Goal: Information Seeking & Learning: Learn about a topic

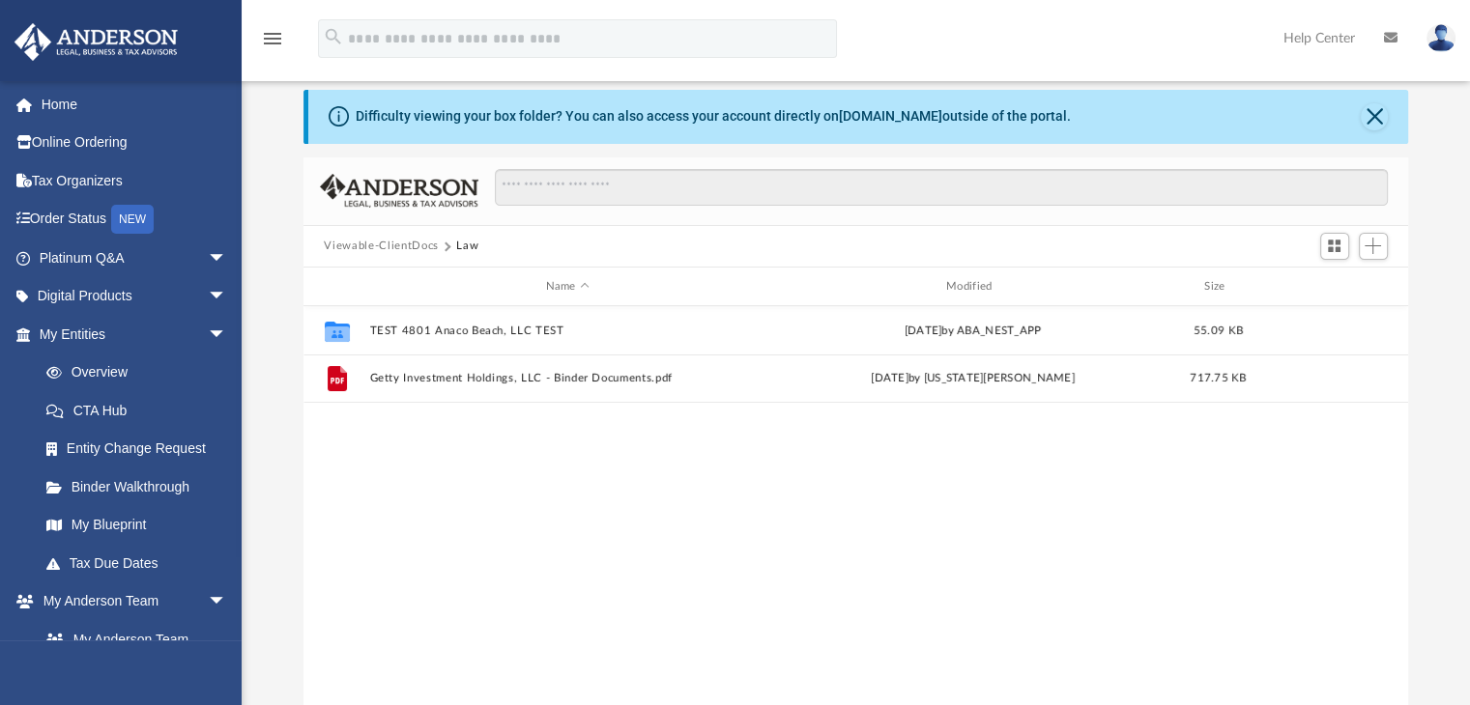
scroll to position [424, 1090]
click at [164, 100] on link "Home" at bounding box center [135, 104] width 243 height 39
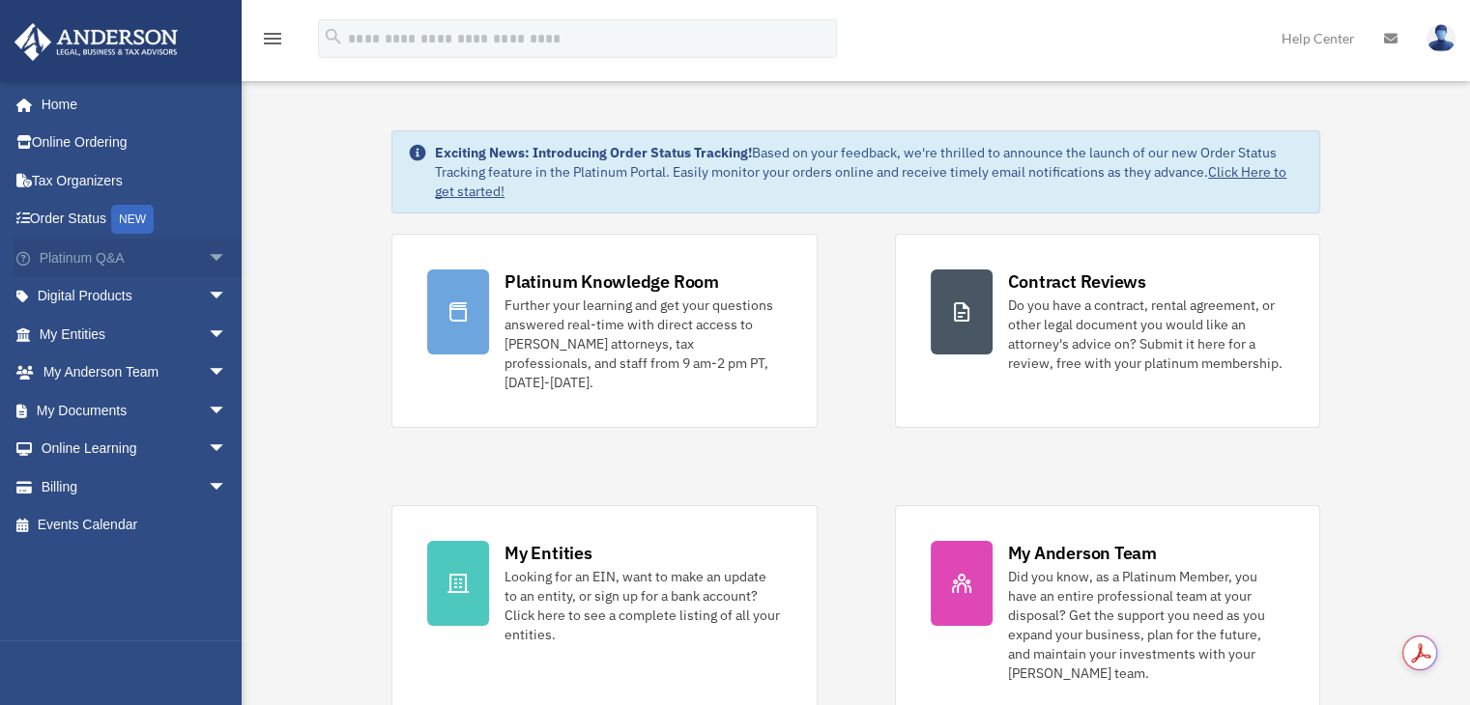
click at [208, 254] on span "arrow_drop_down" at bounding box center [227, 259] width 39 height 40
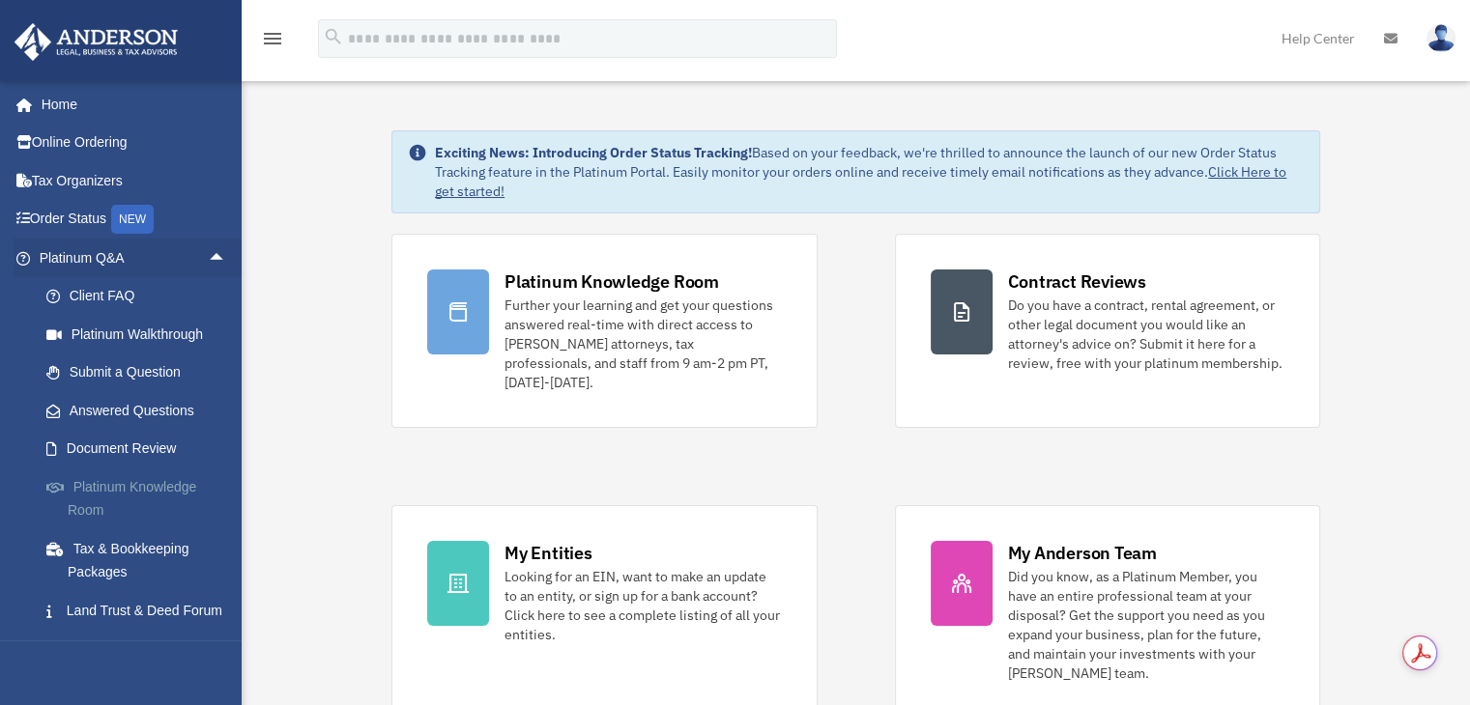
click at [166, 484] on link "Platinum Knowledge Room" at bounding box center [141, 499] width 229 height 62
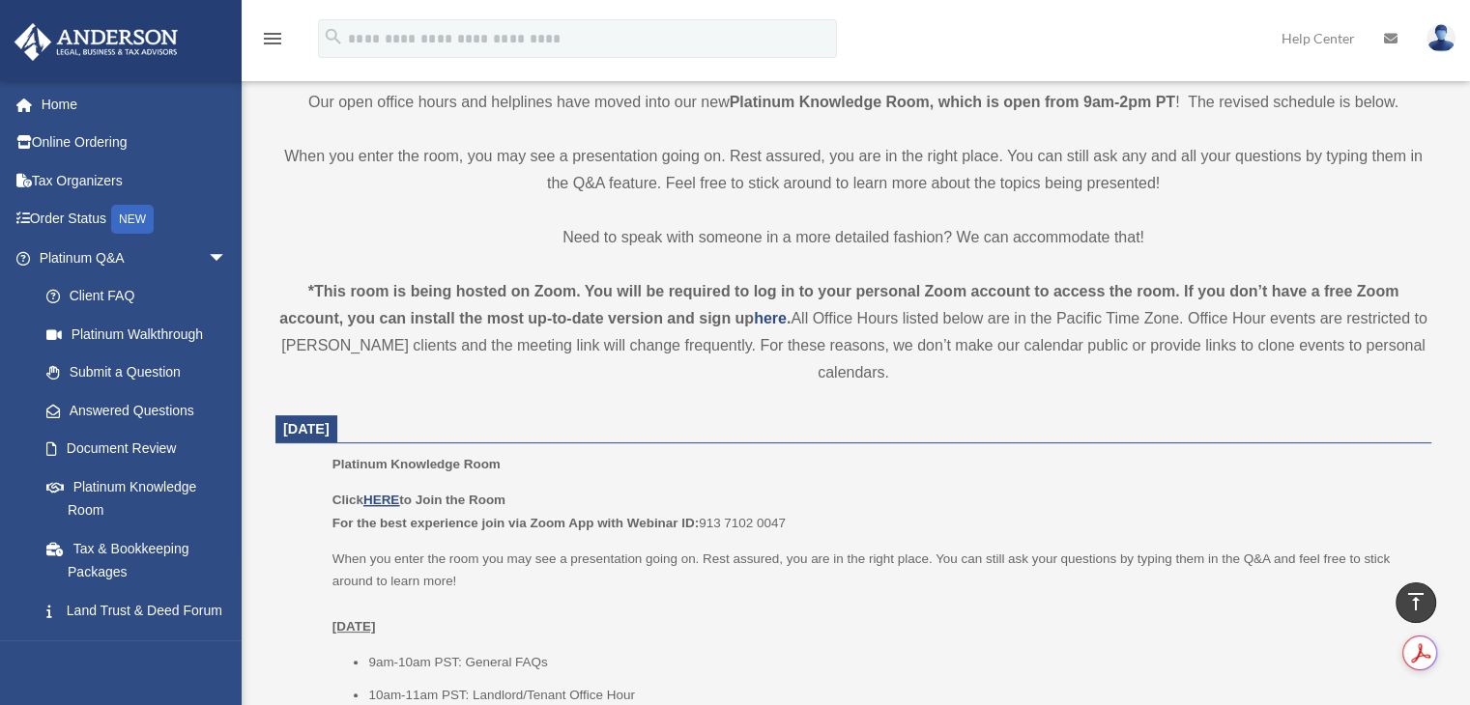
scroll to position [456, 0]
click at [90, 258] on link "Platinum Q&A arrow_drop_down" at bounding box center [135, 258] width 243 height 39
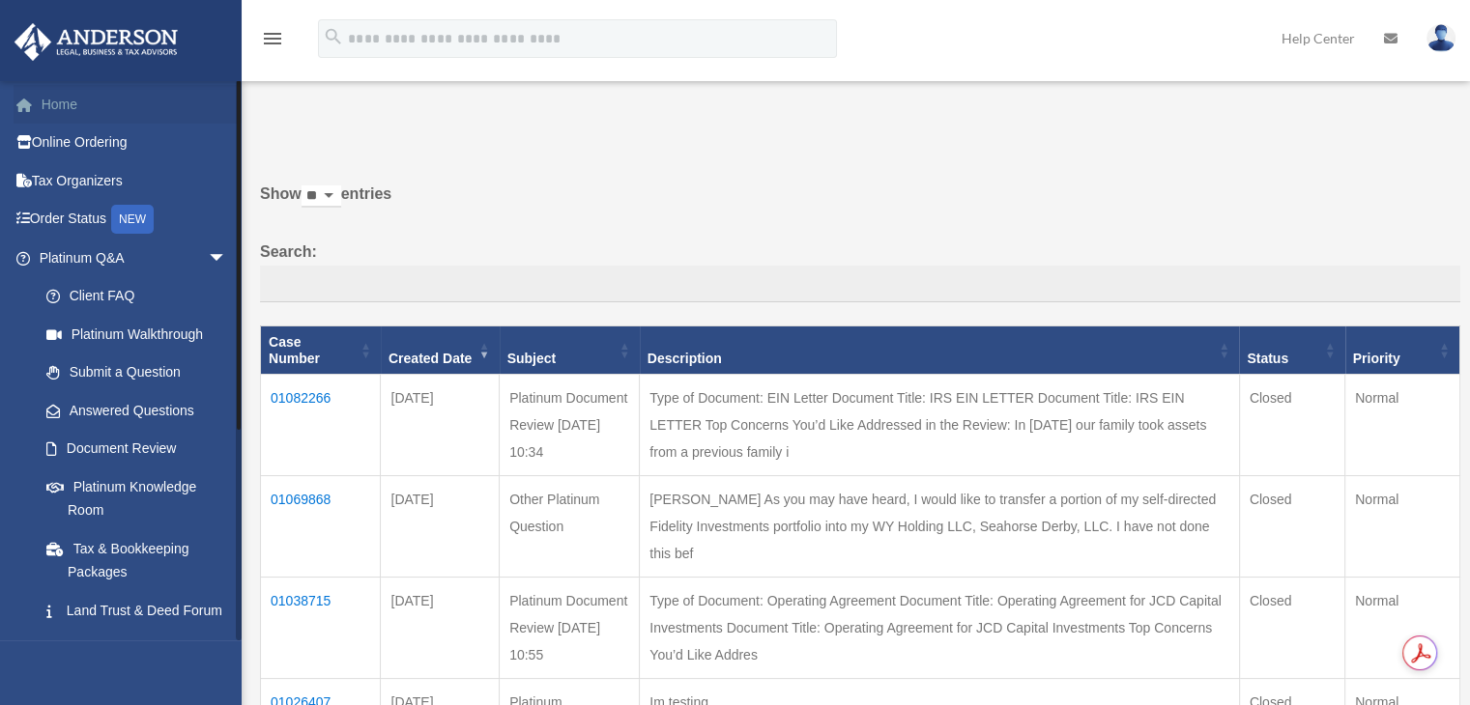
click at [24, 87] on link "Home" at bounding box center [135, 104] width 243 height 39
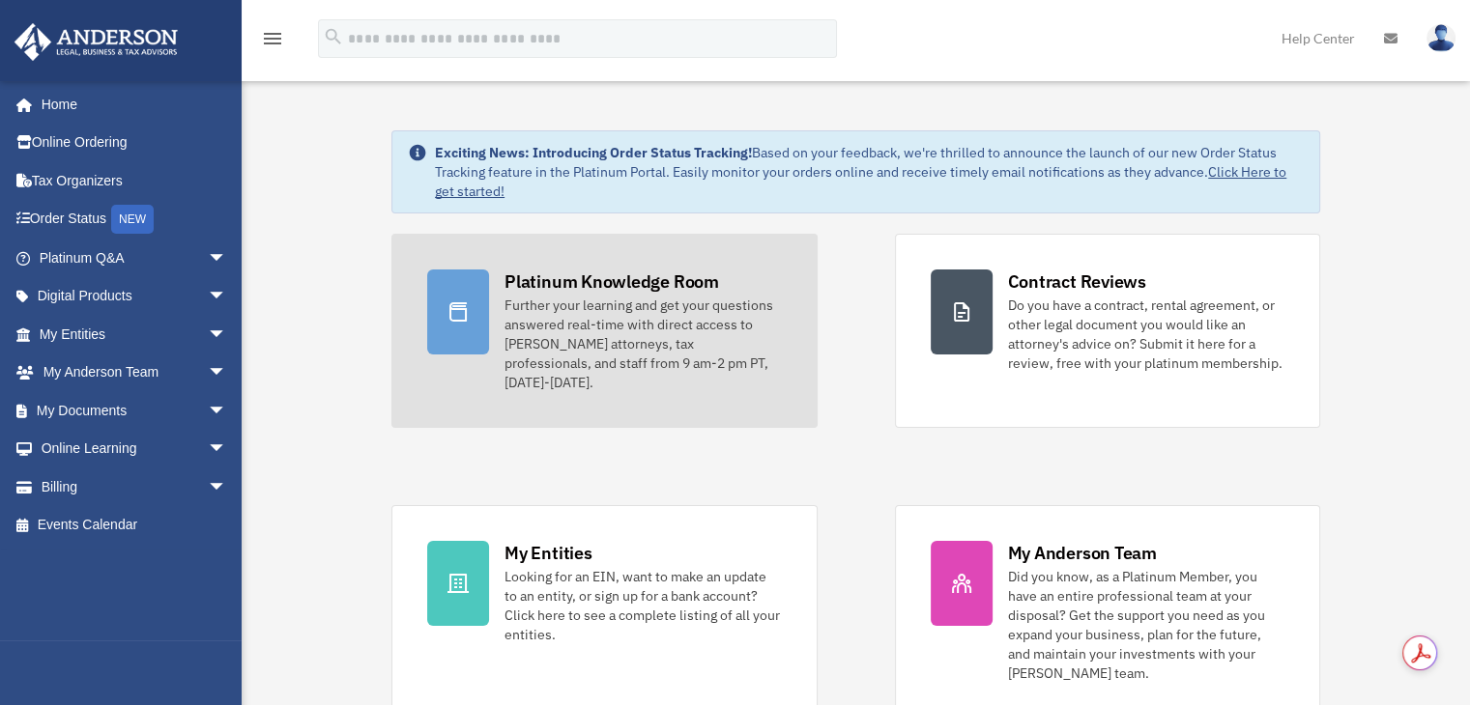
click at [680, 304] on div "Further your learning and get your questions answered real-time with direct acc…" at bounding box center [642, 344] width 276 height 97
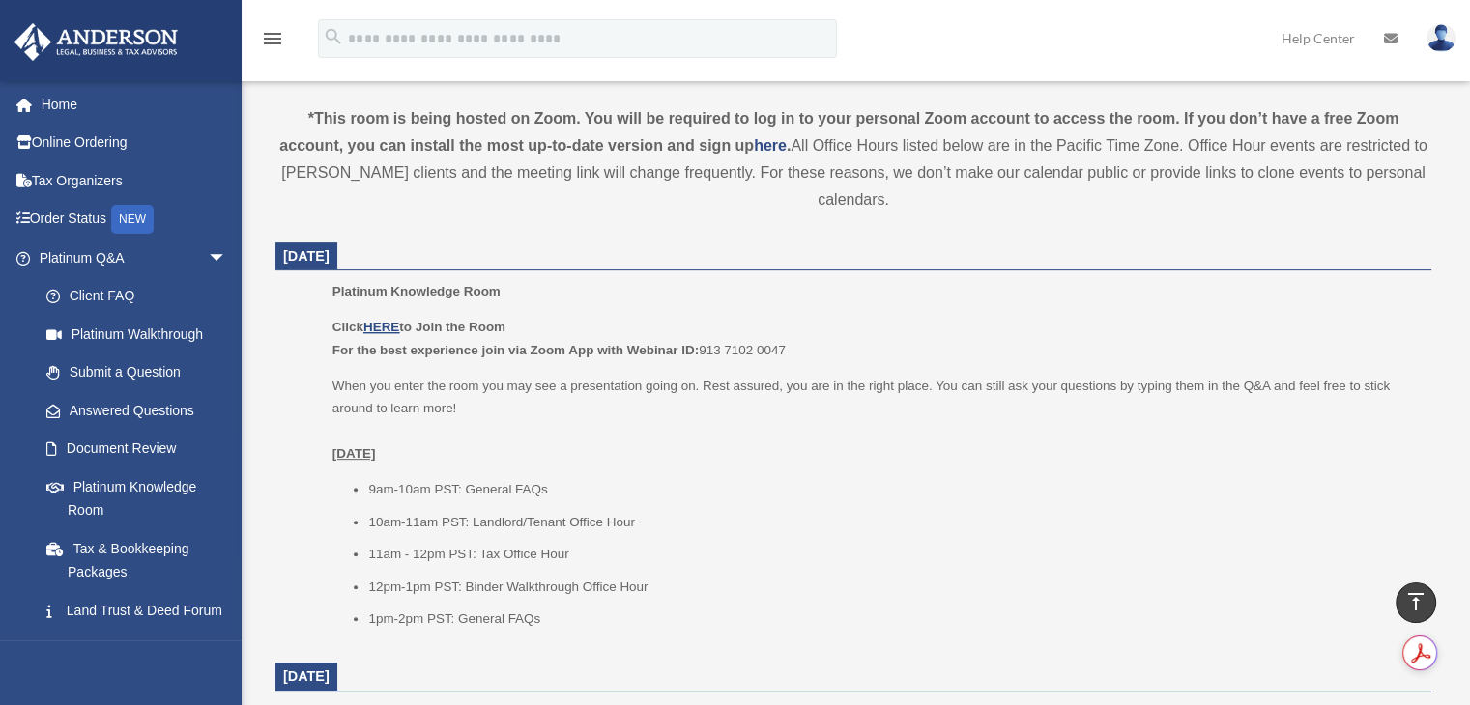
scroll to position [625, 0]
